Goal: Information Seeking & Learning: Learn about a topic

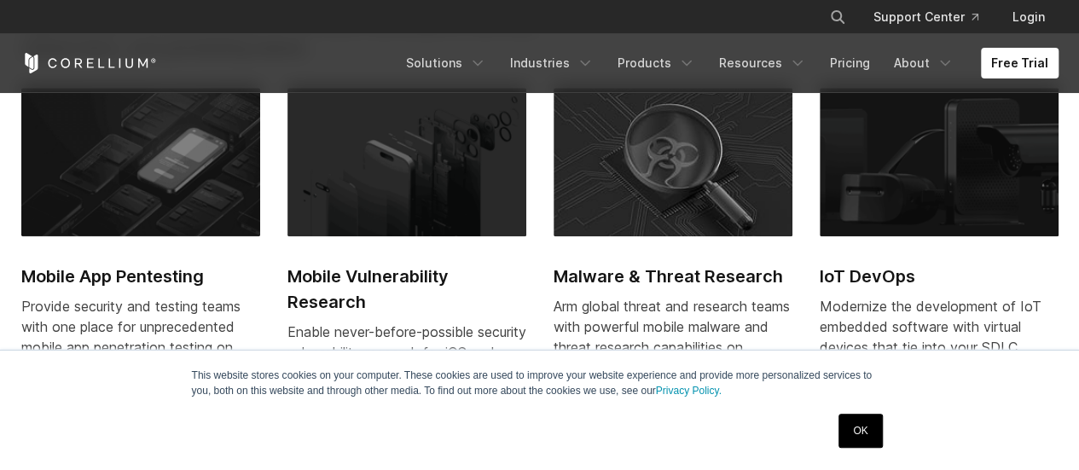
scroll to position [685, 0]
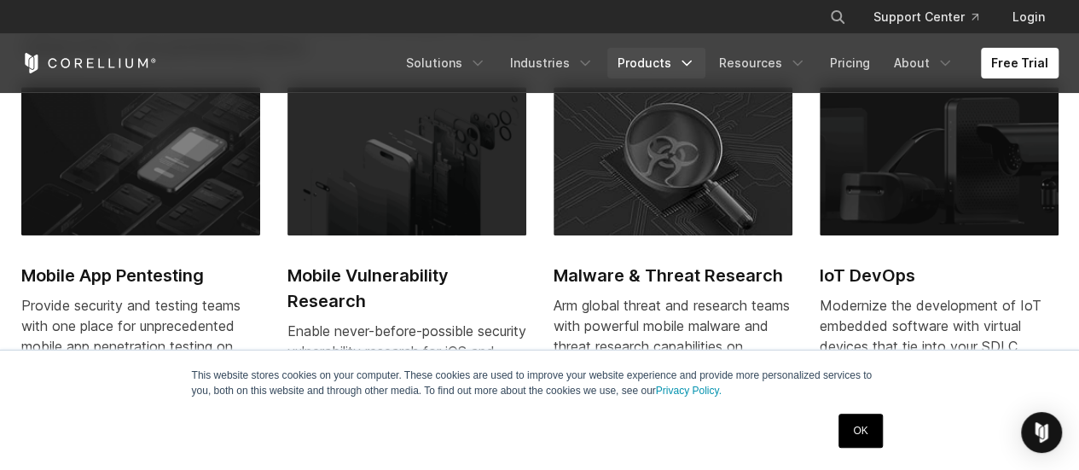
click at [675, 64] on link "Products" at bounding box center [656, 63] width 98 height 31
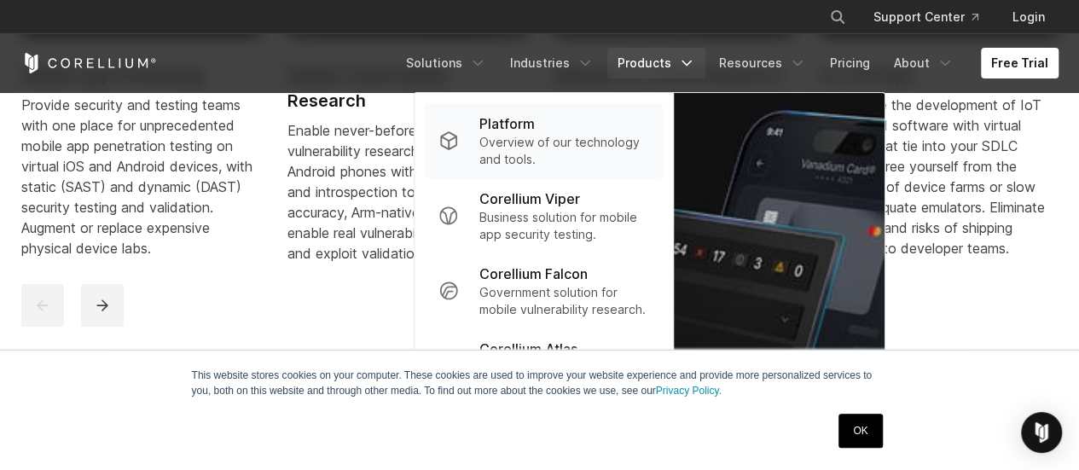
scroll to position [886, 0]
click at [864, 426] on link "OK" at bounding box center [861, 431] width 44 height 34
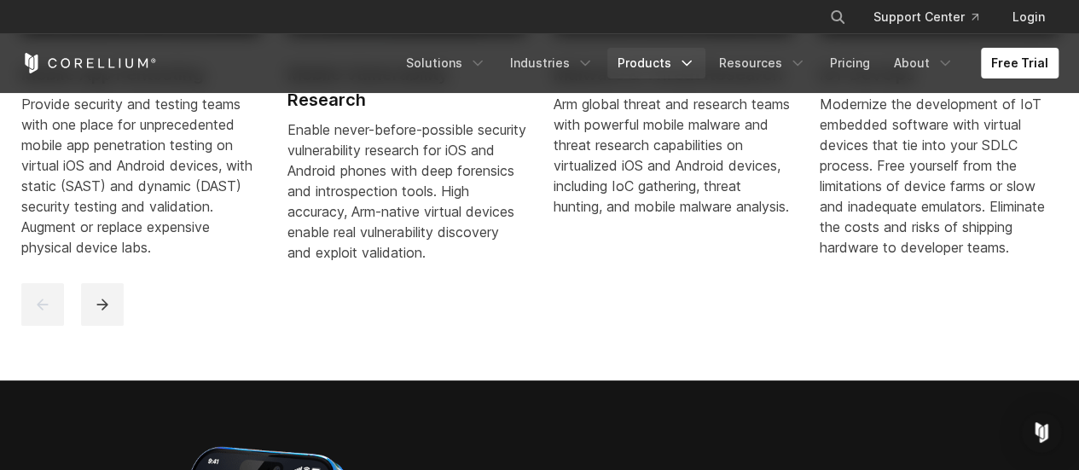
click at [664, 53] on link "Products" at bounding box center [656, 63] width 98 height 31
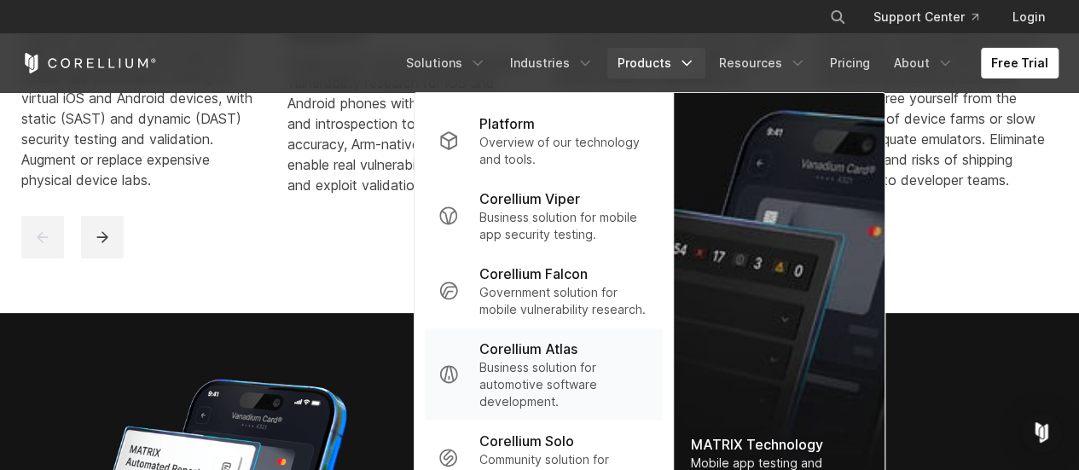
scroll to position [951, 0]
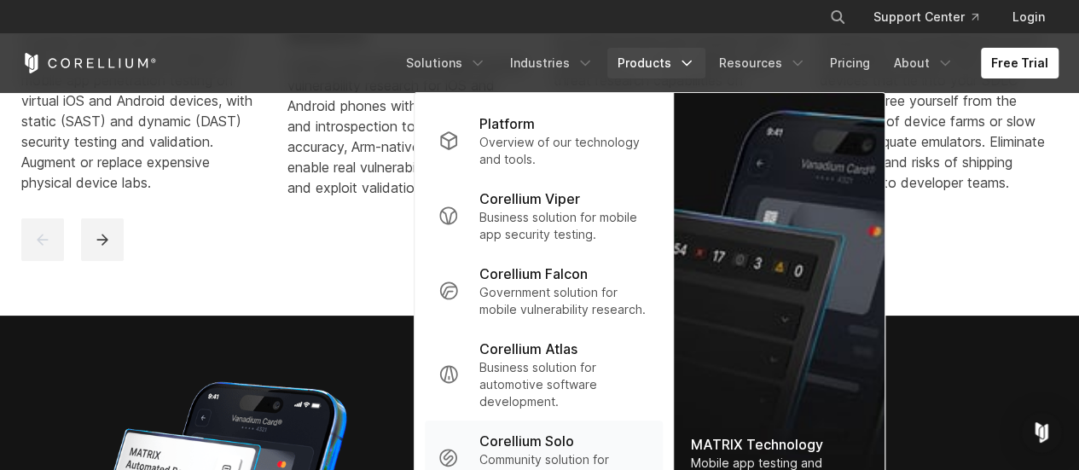
click at [578, 462] on p "Community solution for mobile security discovery." at bounding box center [564, 468] width 170 height 34
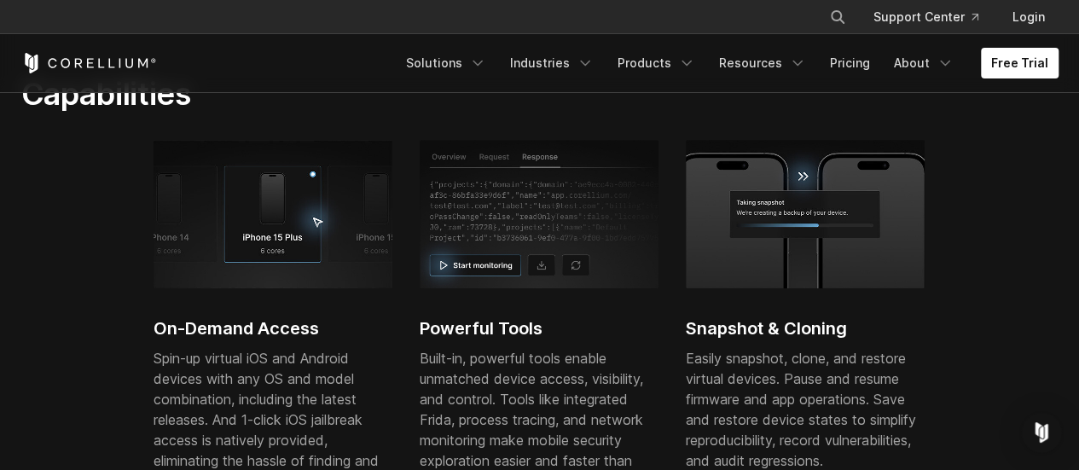
scroll to position [608, 0]
click at [665, 61] on link "Products" at bounding box center [656, 63] width 98 height 31
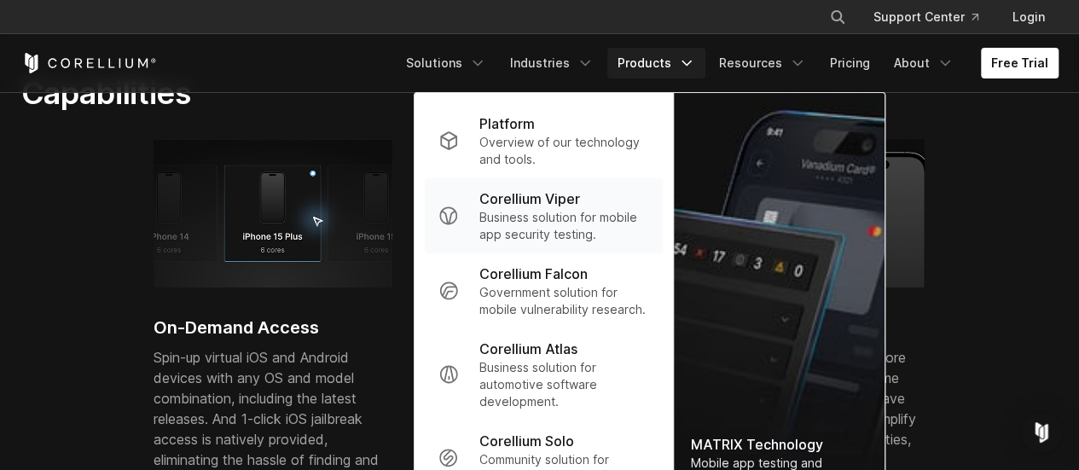
click at [561, 247] on link "Corellium Viper Business solution for mobile app security testing." at bounding box center [544, 215] width 238 height 75
